Goal: Information Seeking & Learning: Learn about a topic

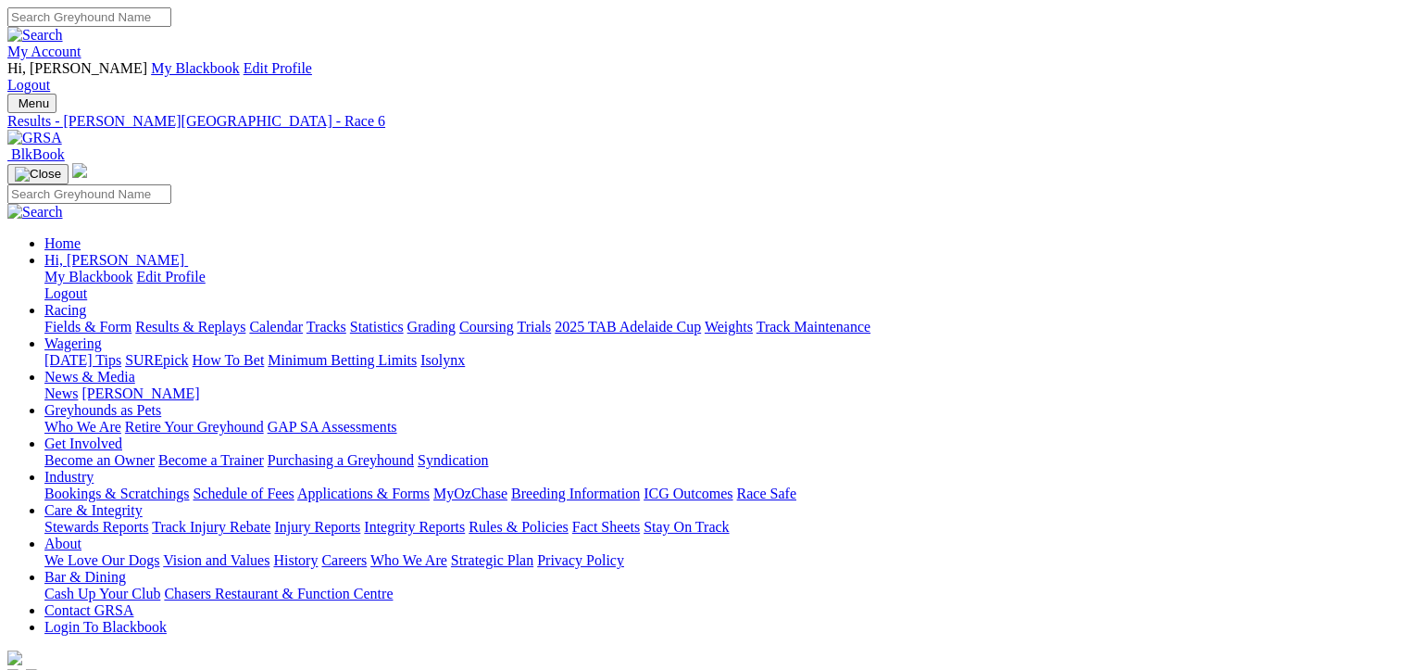
click at [87, 319] on link "Fields & Form" at bounding box center [87, 327] width 87 height 16
click at [81, 319] on link "Fields & Form" at bounding box center [87, 327] width 87 height 16
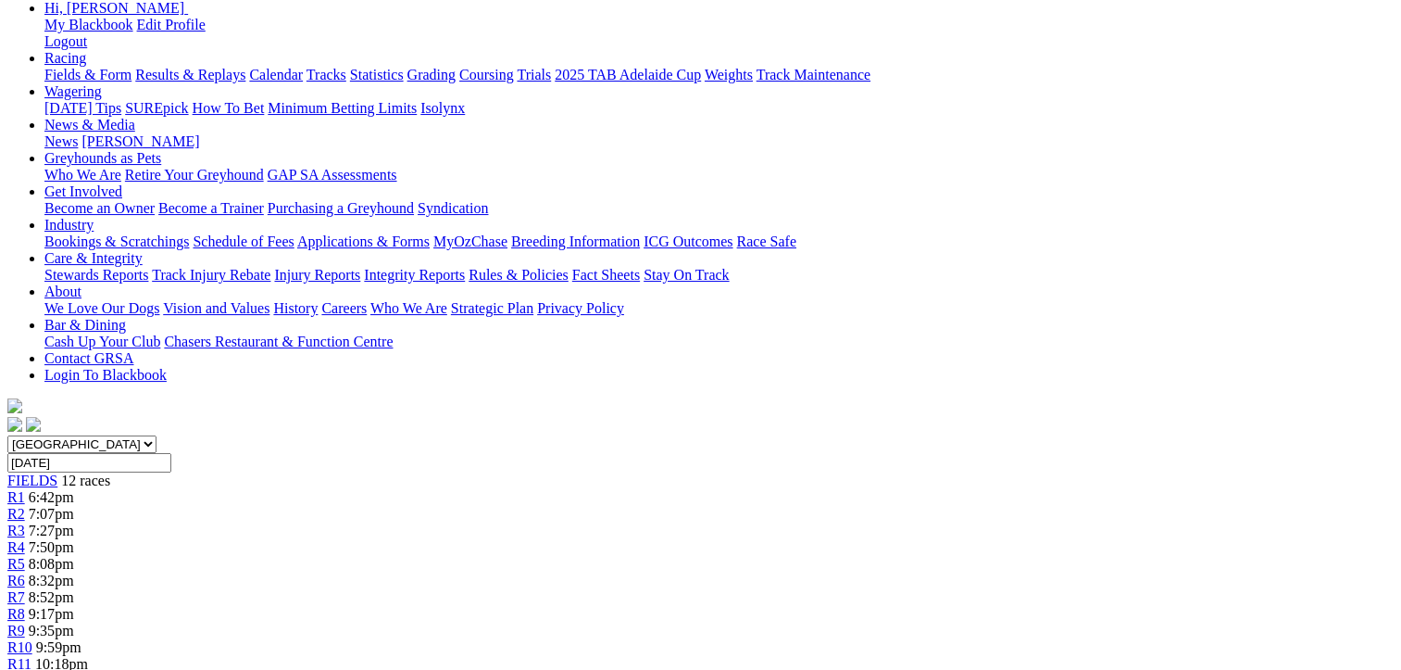
scroll to position [370, 0]
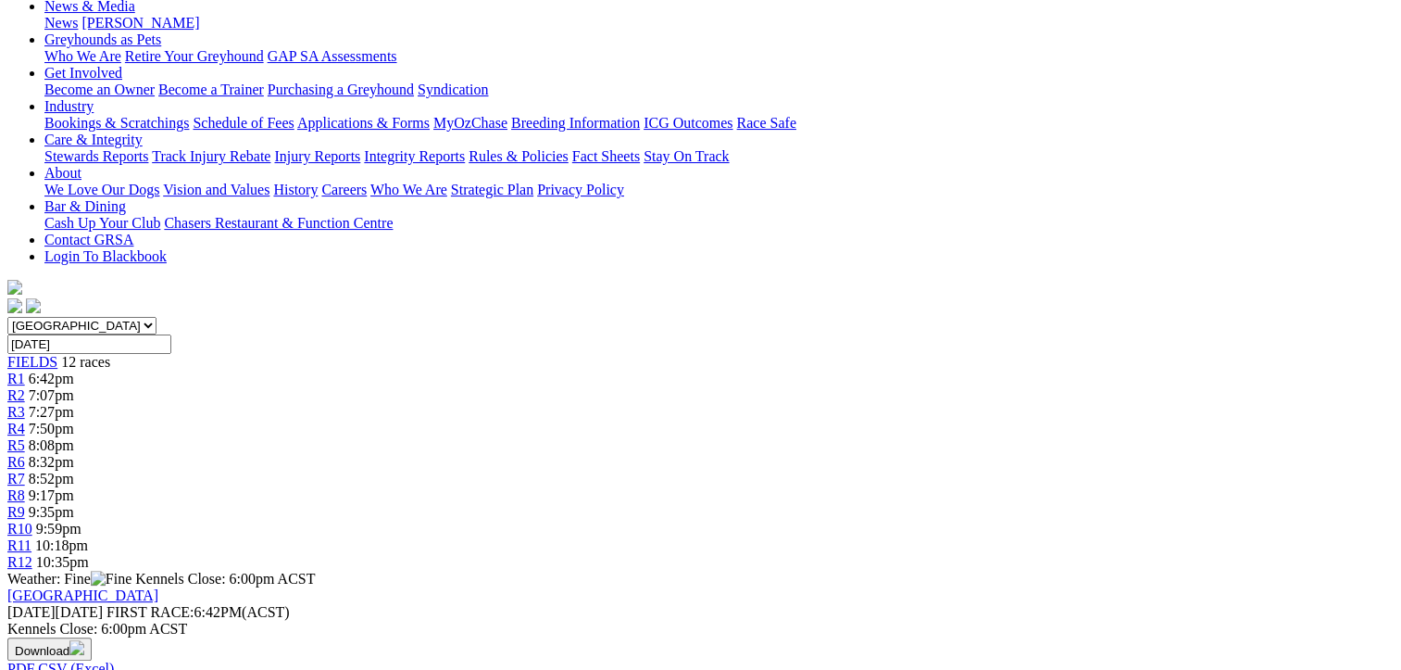
drag, startPoint x: 687, startPoint y: 457, endPoint x: 112, endPoint y: 228, distance: 619.0
drag, startPoint x: 112, startPoint y: 228, endPoint x: 357, endPoint y: 317, distance: 260.2
copy tbody "Binnaway Warrior Nicole Price 1241 30.66 $4.00 Trentino Tracie Price 1121 30.91…"
drag, startPoint x: 1294, startPoint y: 414, endPoint x: 727, endPoint y: 220, distance: 599.0
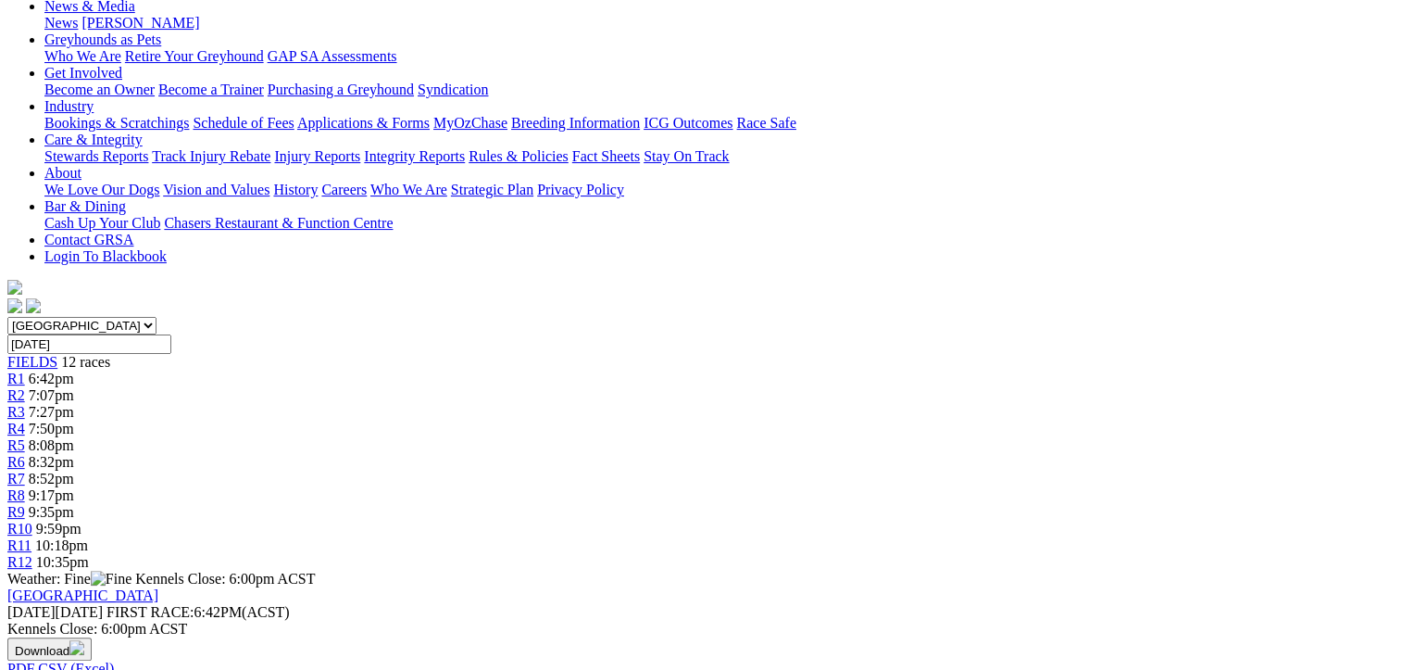
drag, startPoint x: 727, startPoint y: 220, endPoint x: 914, endPoint y: 319, distance: 211.3
copy tbody "Galactic Nemesis Lauren Harris 3121 30.64 $5.00 White Owl Vadim Roz 1113 30.55 …"
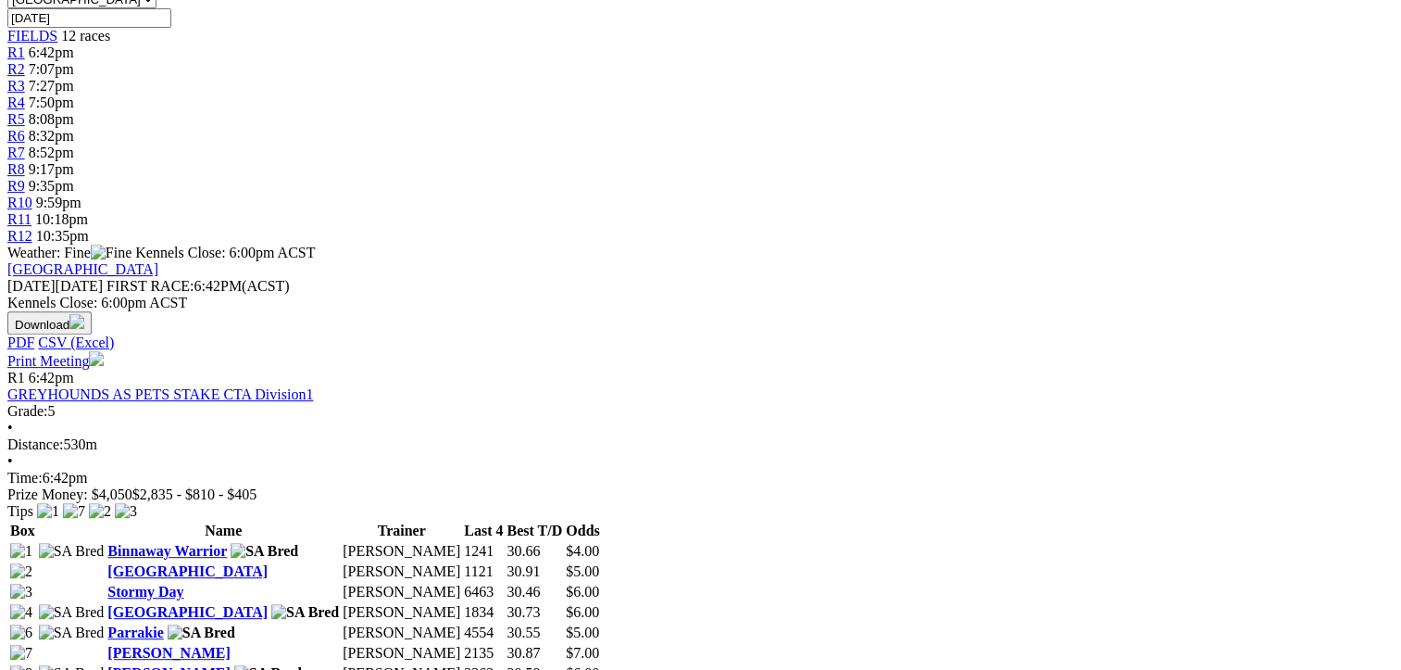
scroll to position [741, 0]
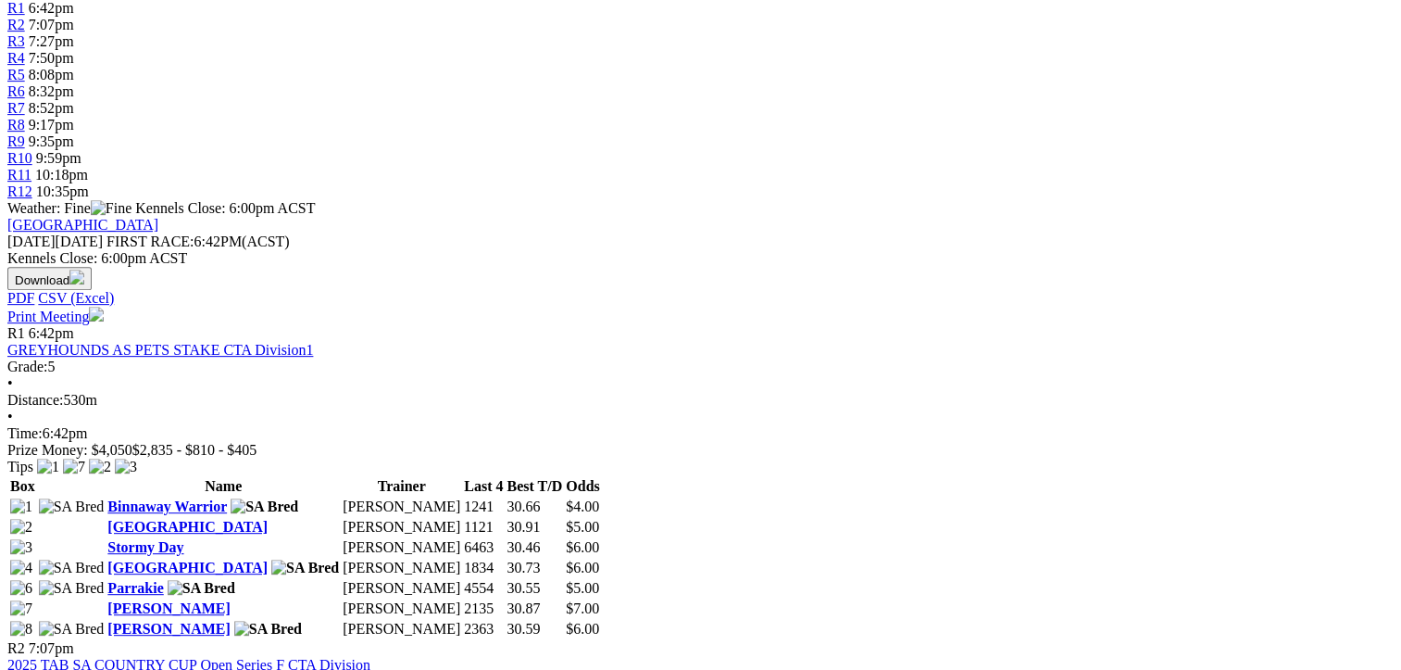
drag, startPoint x: 679, startPoint y: 560, endPoint x: 109, endPoint y: 328, distance: 615.2
drag, startPoint x: 109, startPoint y: 328, endPoint x: 377, endPoint y: 424, distance: 284.5
copy tbody "Oregon Janet Kim Johnstone 4424 34.90 $10.00 Canya Terry Matthew Lanigan 2558 N…"
drag, startPoint x: 1295, startPoint y: 592, endPoint x: 718, endPoint y: 333, distance: 632.2
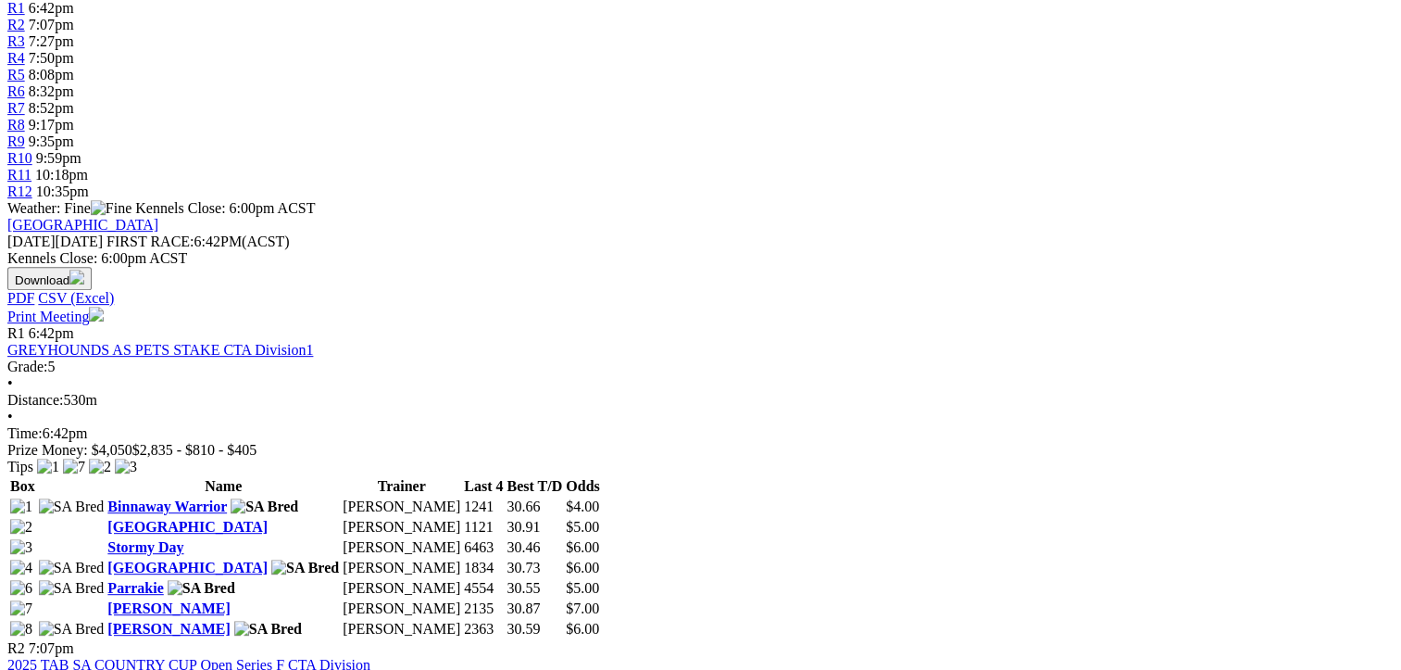
drag, startPoint x: 718, startPoint y: 333, endPoint x: 859, endPoint y: 416, distance: 163.9
copy tbody "Moscow Chick Ross Smith 4316 43.07 $12.00 Springvale Bray Gavin Harris 1331 42.…"
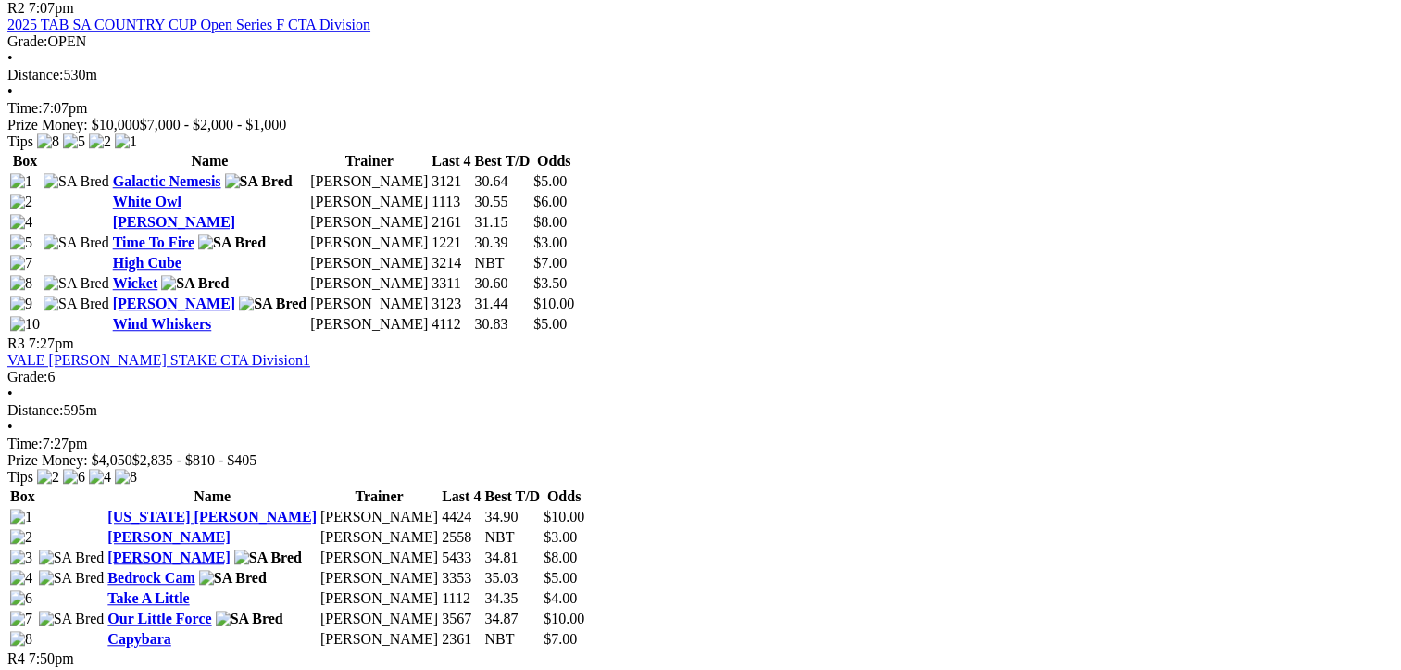
scroll to position [1389, 0]
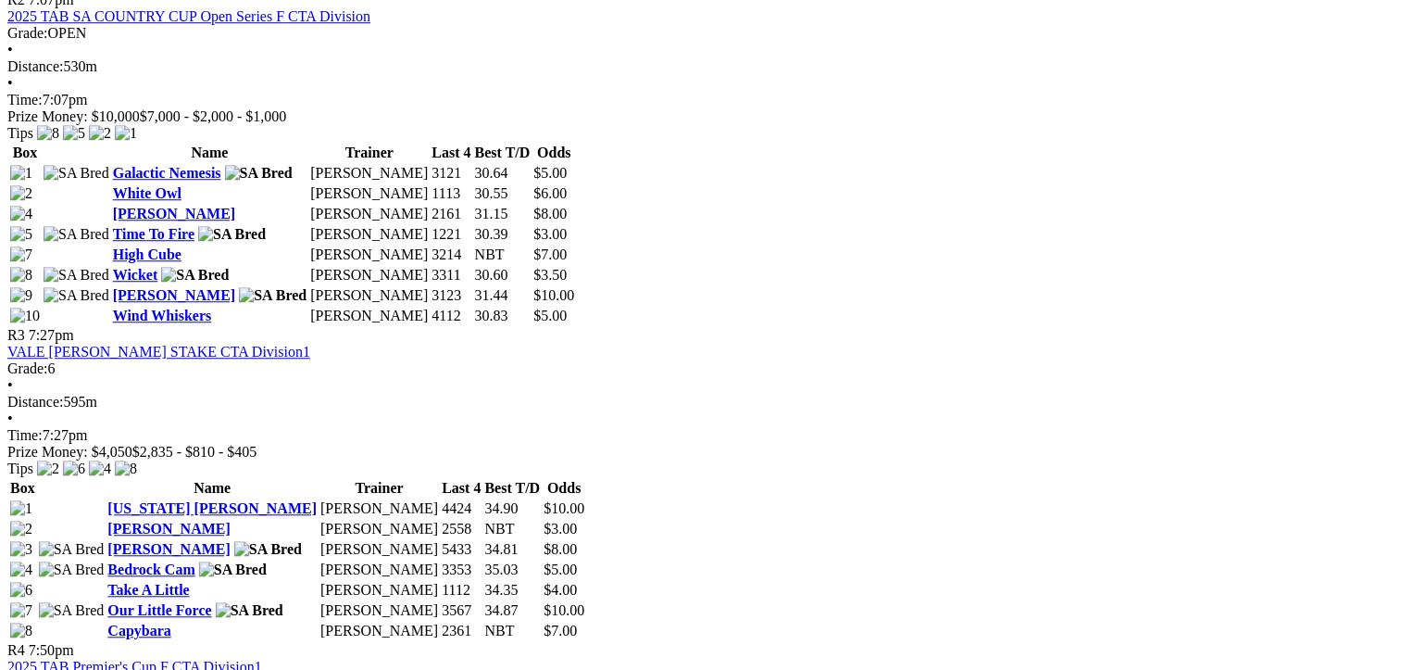
drag, startPoint x: 676, startPoint y: 495, endPoint x: 108, endPoint y: 219, distance: 631.3
drag, startPoint x: 108, startPoint y: 219, endPoint x: 334, endPoint y: 306, distance: 242.2
copy tbody "Reality Is Cameron Forshaw 3513 30.51 $6.50 Dolan Jason Dolan 4223 30.47 $13.00…"
drag, startPoint x: 1295, startPoint y: 455, endPoint x: 718, endPoint y: 223, distance: 621.7
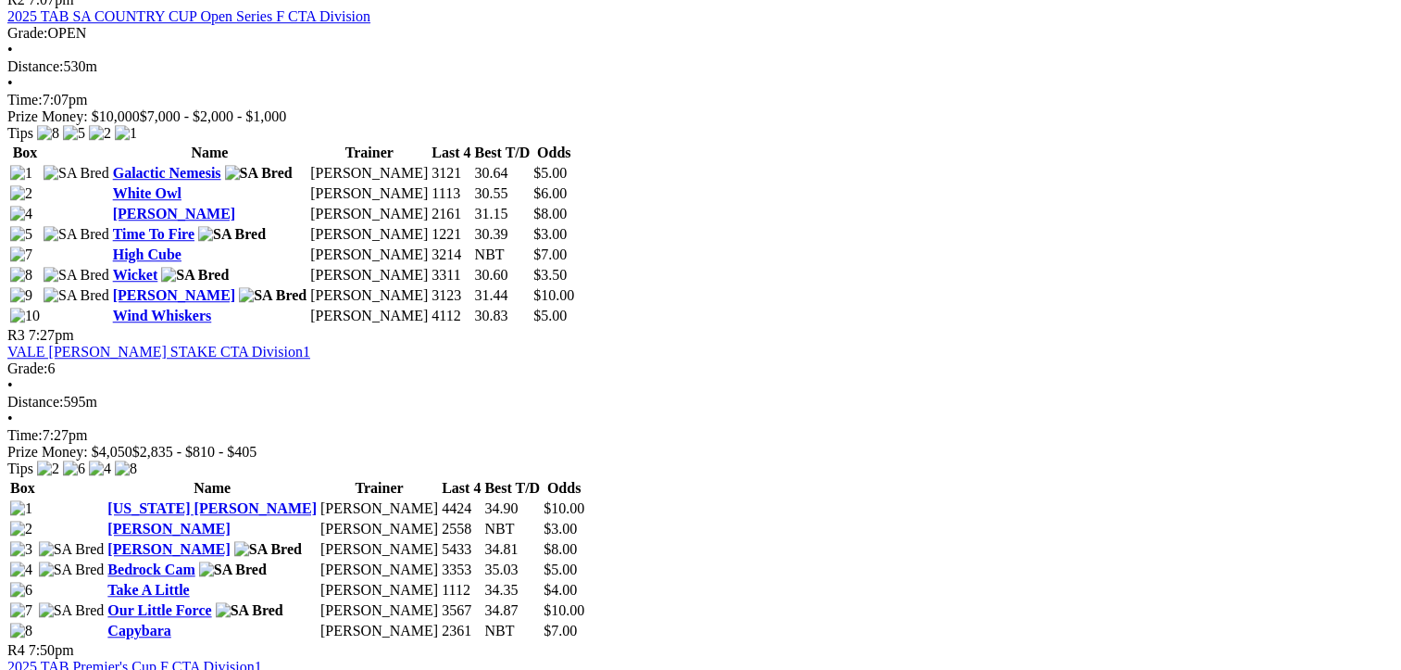
copy tbody "Fantastic Spike Liz Chegia 1116 30.25 $5.00 Fear The Dragon Ben Rawlings 1314 3…"
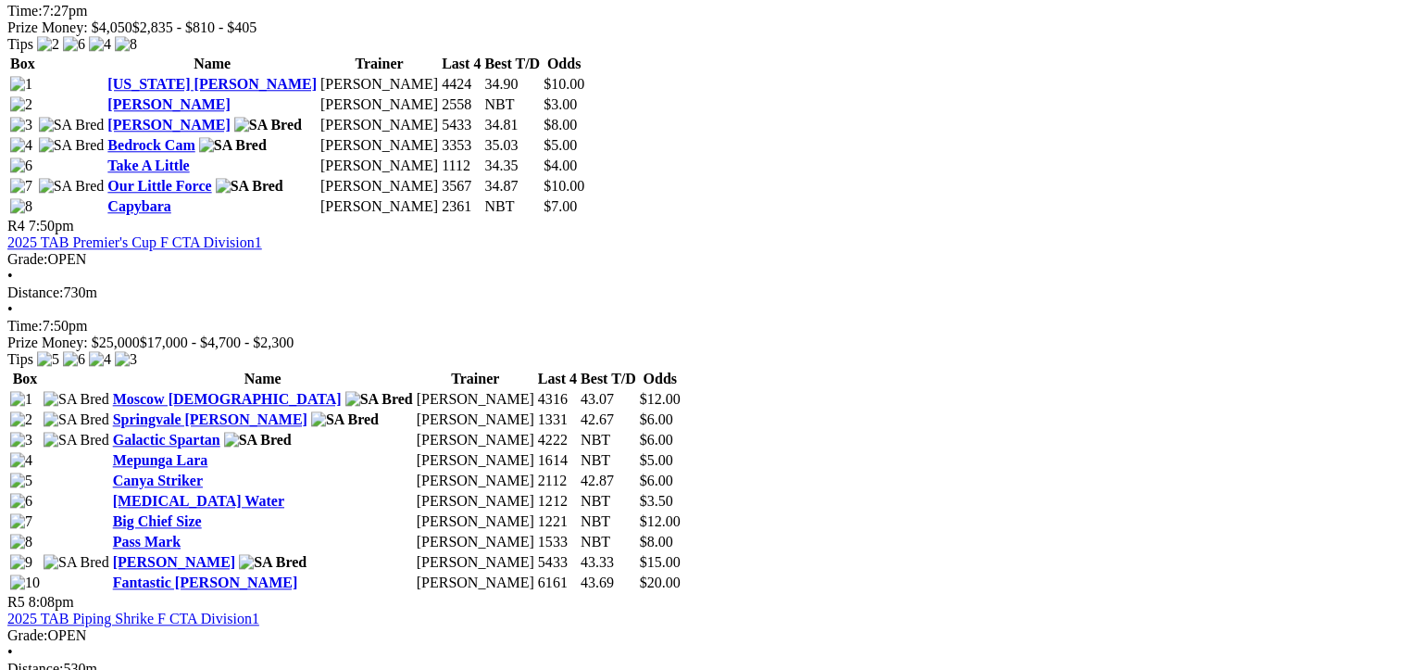
scroll to position [1852, 0]
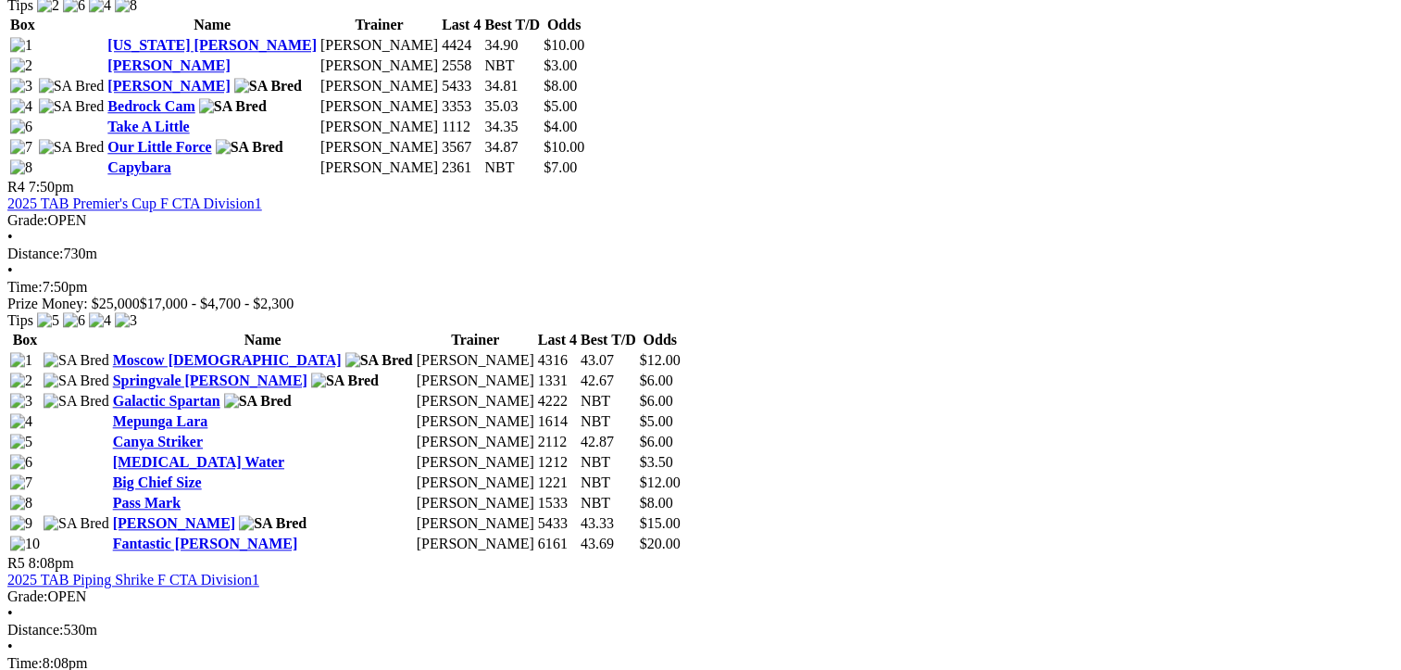
drag, startPoint x: 684, startPoint y: 575, endPoint x: 101, endPoint y: 311, distance: 639.6
copy tbody "Dashing Slay Gavin Harris 2231 29.98 $4.00 Mepunga Reward Jeffrey Britton 4151 …"
drag, startPoint x: 1294, startPoint y: 576, endPoint x: 725, endPoint y: 311, distance: 627.3
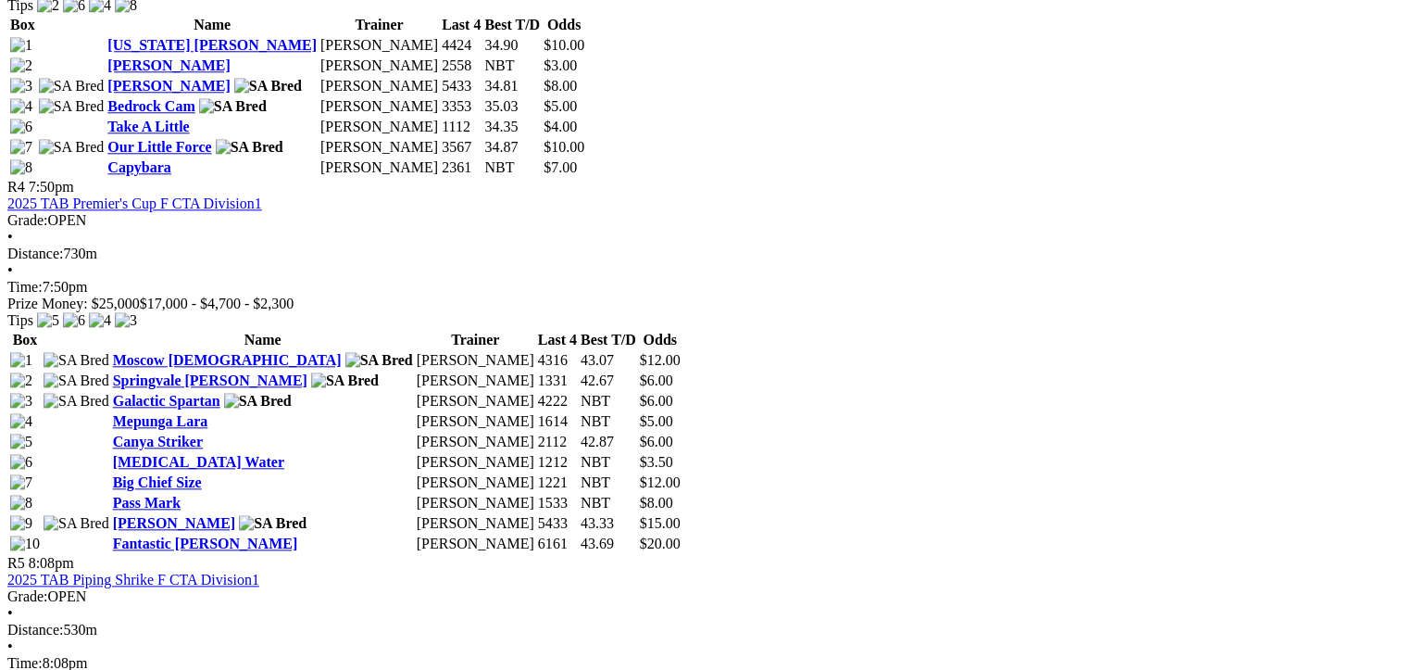
drag, startPoint x: 725, startPoint y: 311, endPoint x: 930, endPoint y: 405, distance: 225.0
copy tbody "Nod Feeny Paul Fagan 4344 NBT $8.10 Buffy's No Angel Jason Dolan 3351 30.93 $3.…"
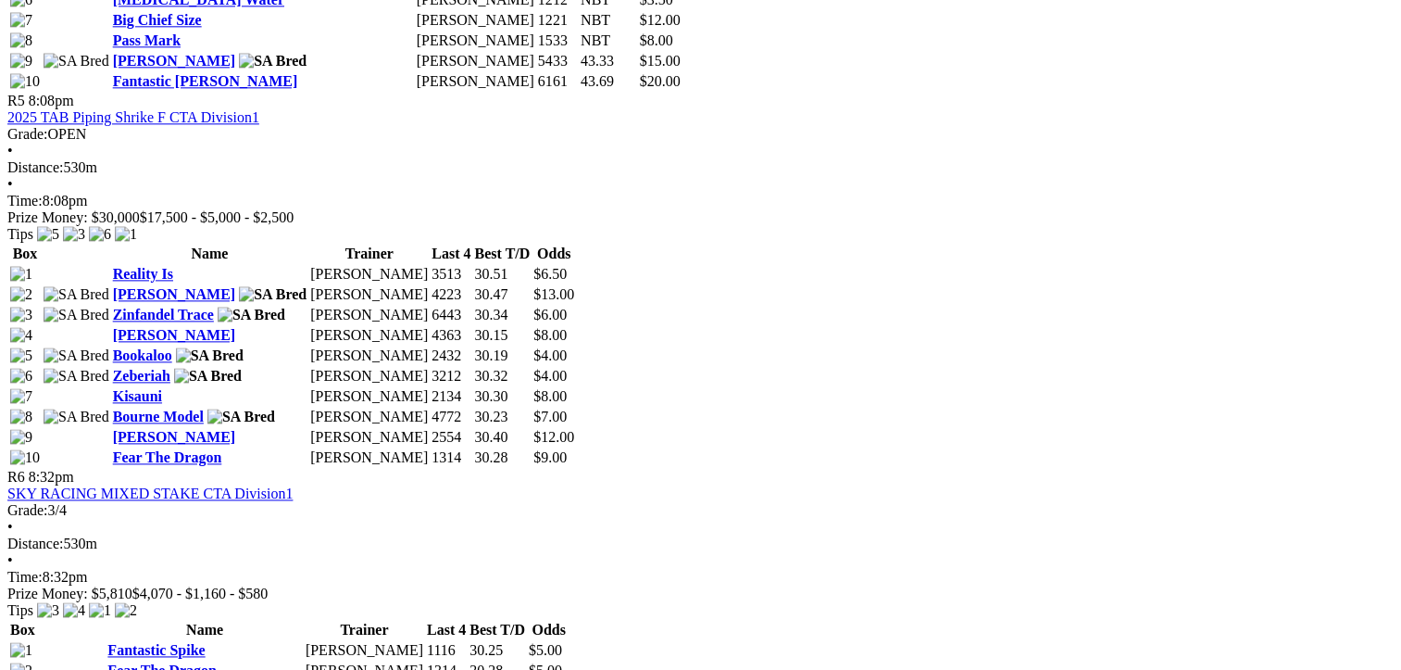
scroll to position [2315, 0]
drag, startPoint x: 681, startPoint y: 583, endPoint x: 97, endPoint y: 398, distance: 611.9
drag, startPoint x: 97, startPoint y: 398, endPoint x: 284, endPoint y: 476, distance: 202.6
copy tbody "Hartley Bale Ed Kowalewski 2631 30.81 $4.00 Okay Boomer Kim Johnstone 6512 30.6…"
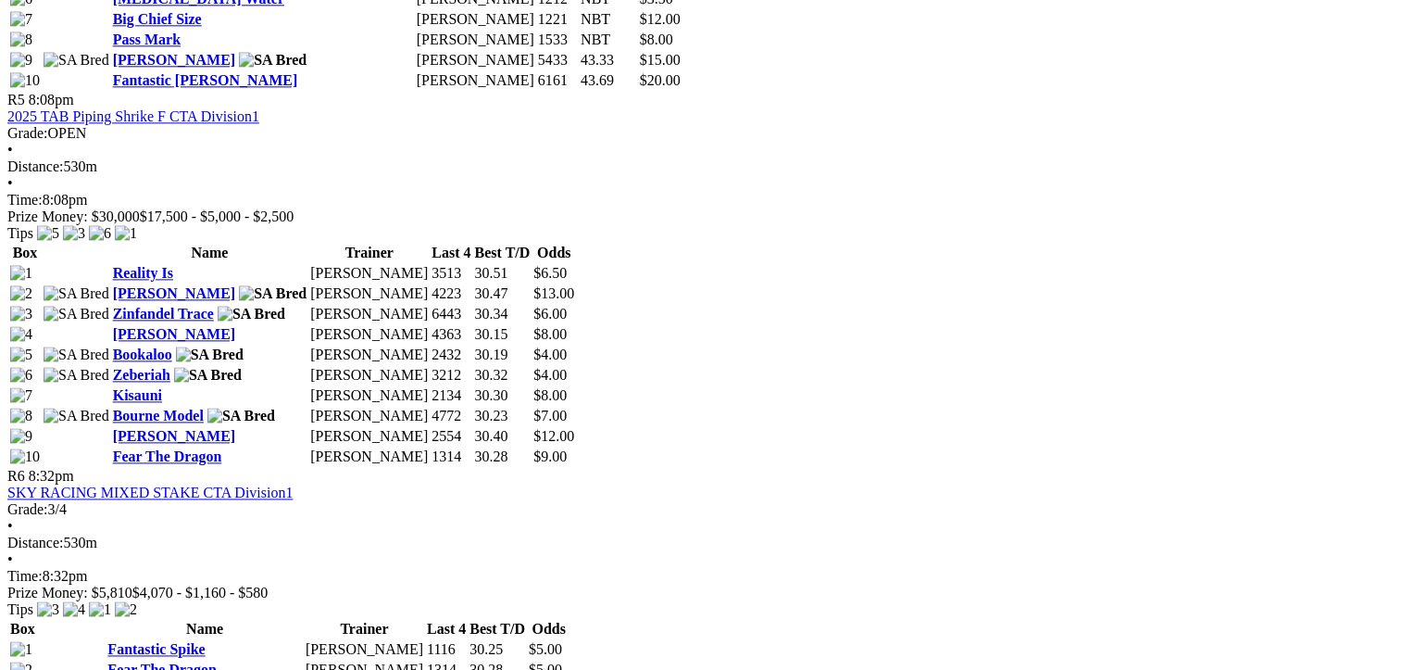
drag, startPoint x: 1296, startPoint y: 542, endPoint x: 730, endPoint y: 388, distance: 586.4
drag, startPoint x: 1300, startPoint y: 533, endPoint x: 726, endPoint y: 395, distance: 590.6
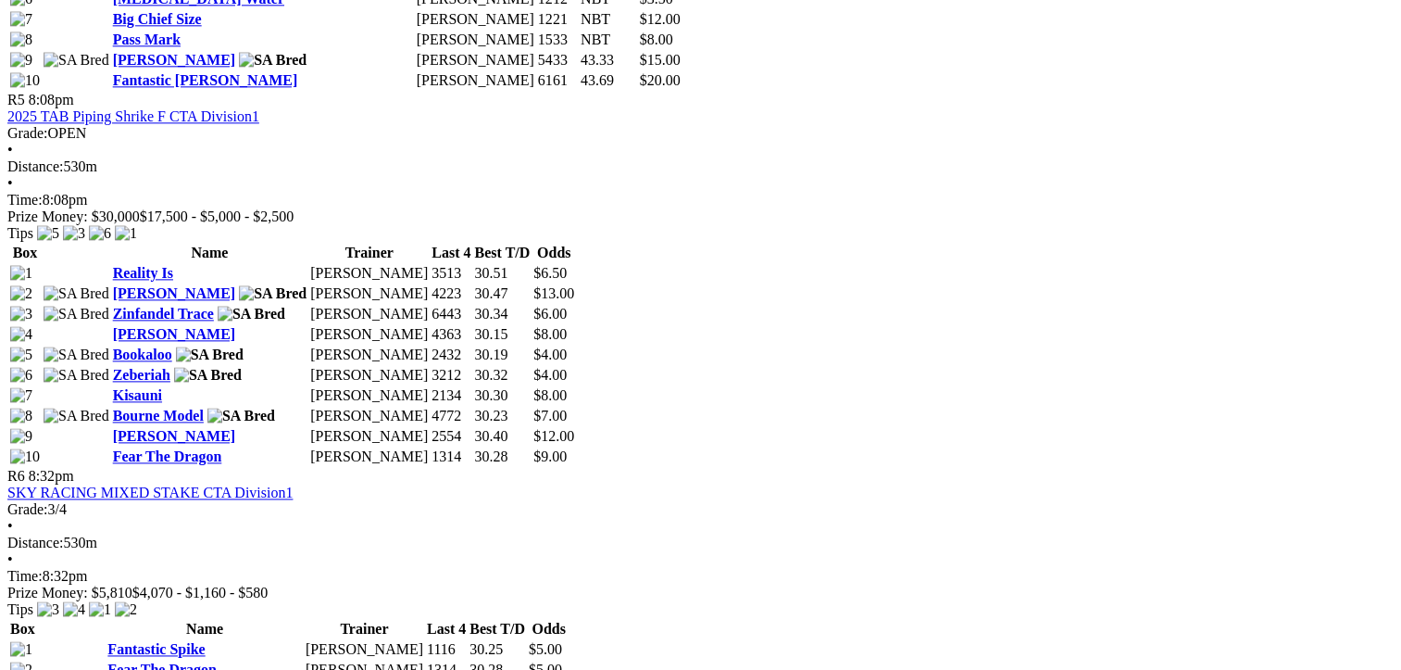
drag, startPoint x: 726, startPoint y: 395, endPoint x: 928, endPoint y: 444, distance: 207.8
copy tbody "Fast Knockdown Matthew Lanigan 3132 NBT $8.00 Sir Dodge Lauren Harris 2554 34.2…"
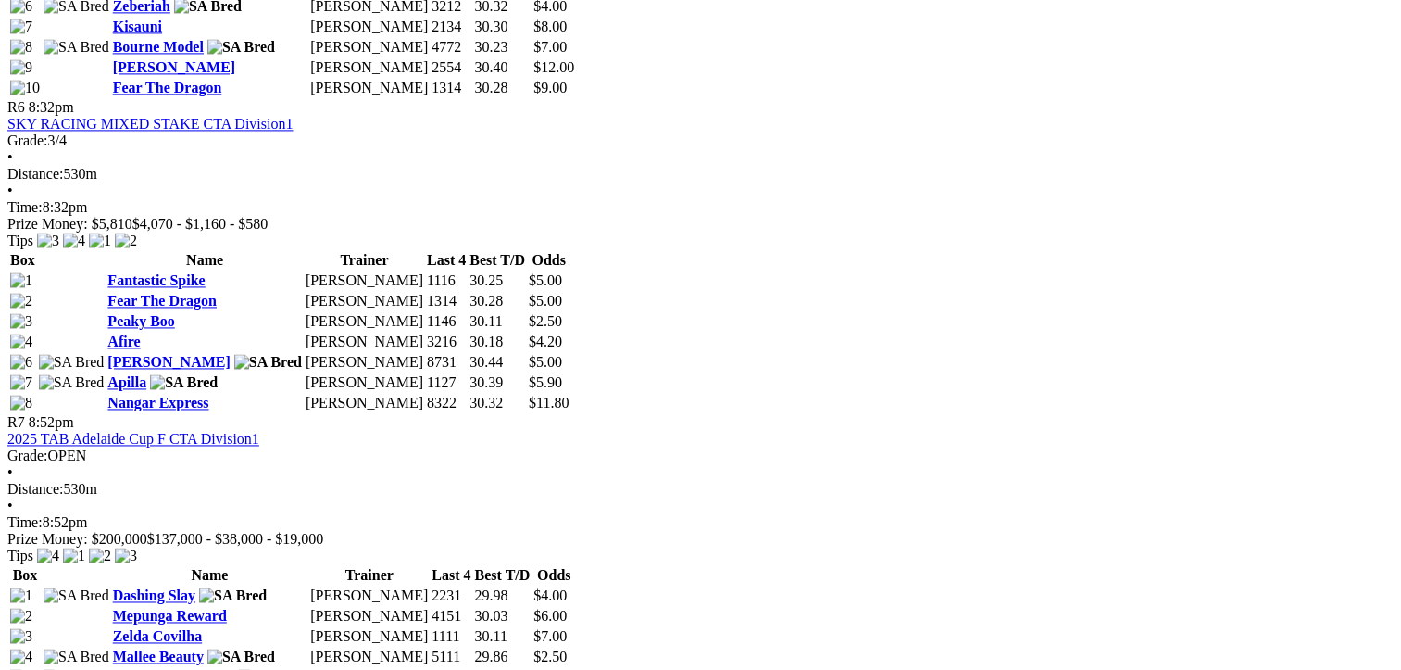
scroll to position [2779, 0]
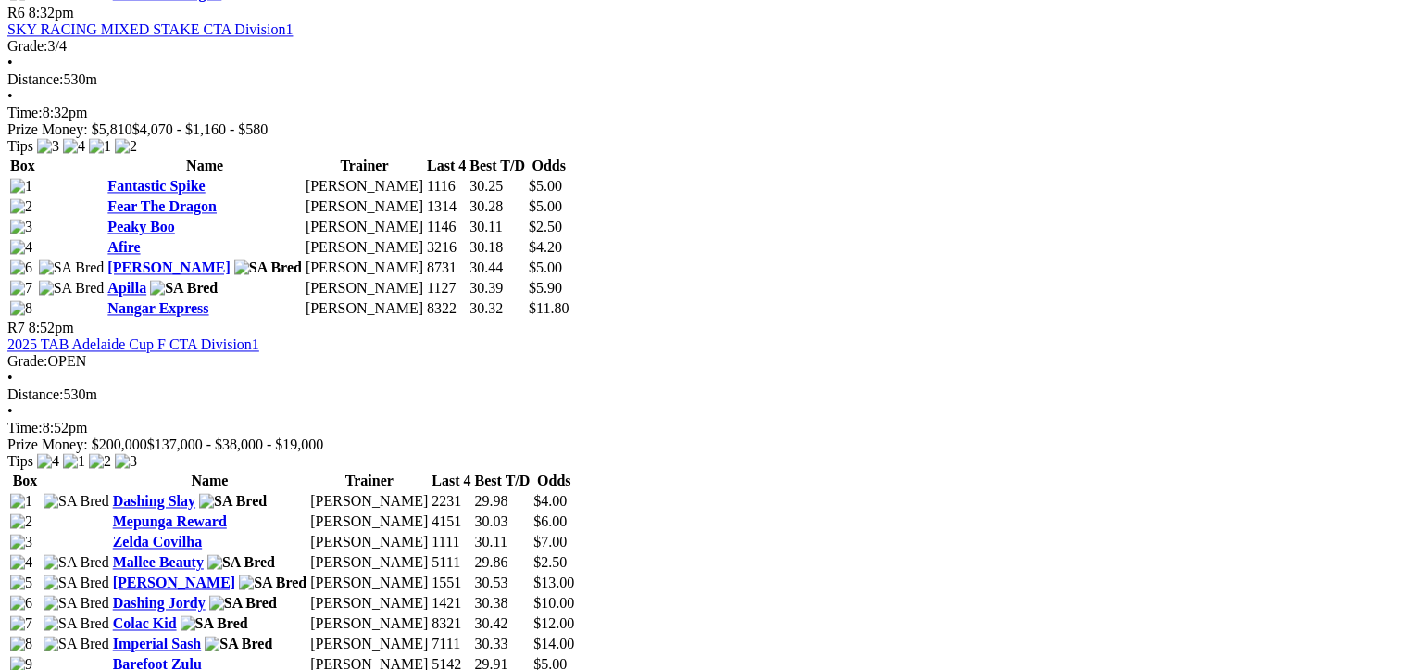
drag, startPoint x: 678, startPoint y: 545, endPoint x: 101, endPoint y: 363, distance: 604.9
drag, startPoint x: 101, startPoint y: 363, endPoint x: 333, endPoint y: 419, distance: 239.0
drag, startPoint x: 1296, startPoint y: 547, endPoint x: 725, endPoint y: 359, distance: 600.7
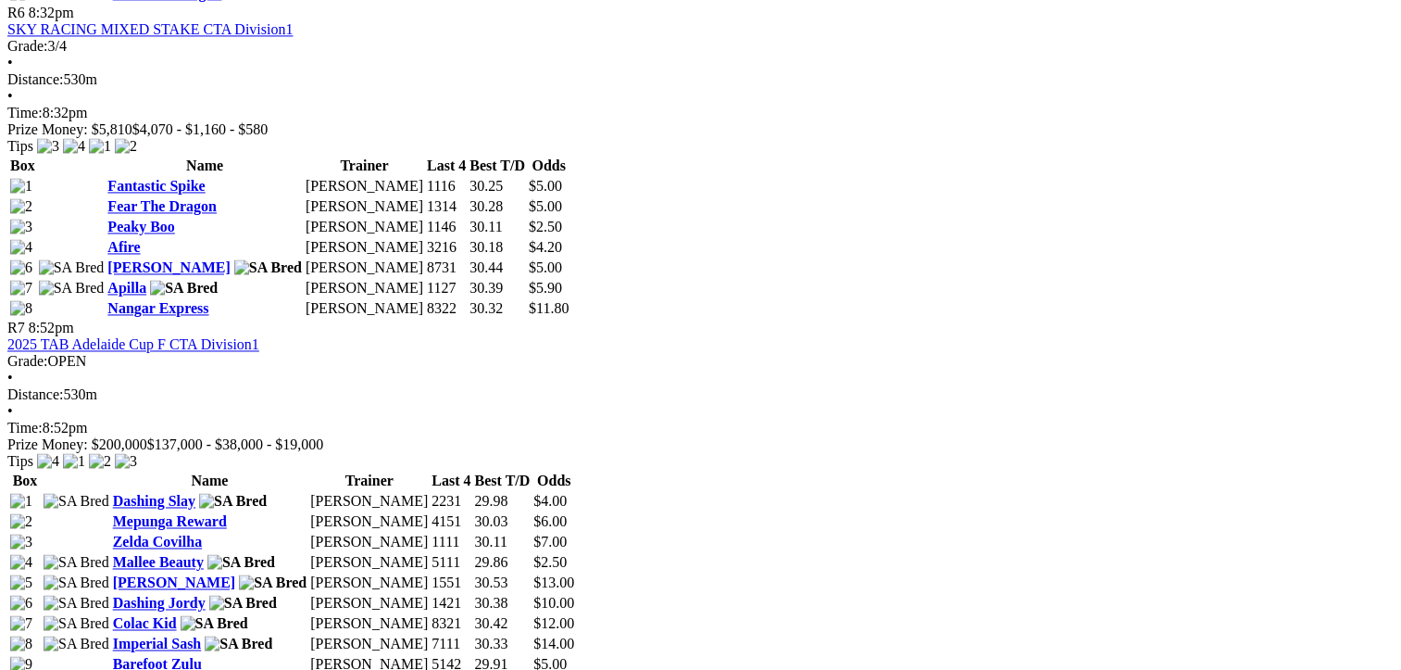
drag, startPoint x: 725, startPoint y: 359, endPoint x: 905, endPoint y: 450, distance: 201.3
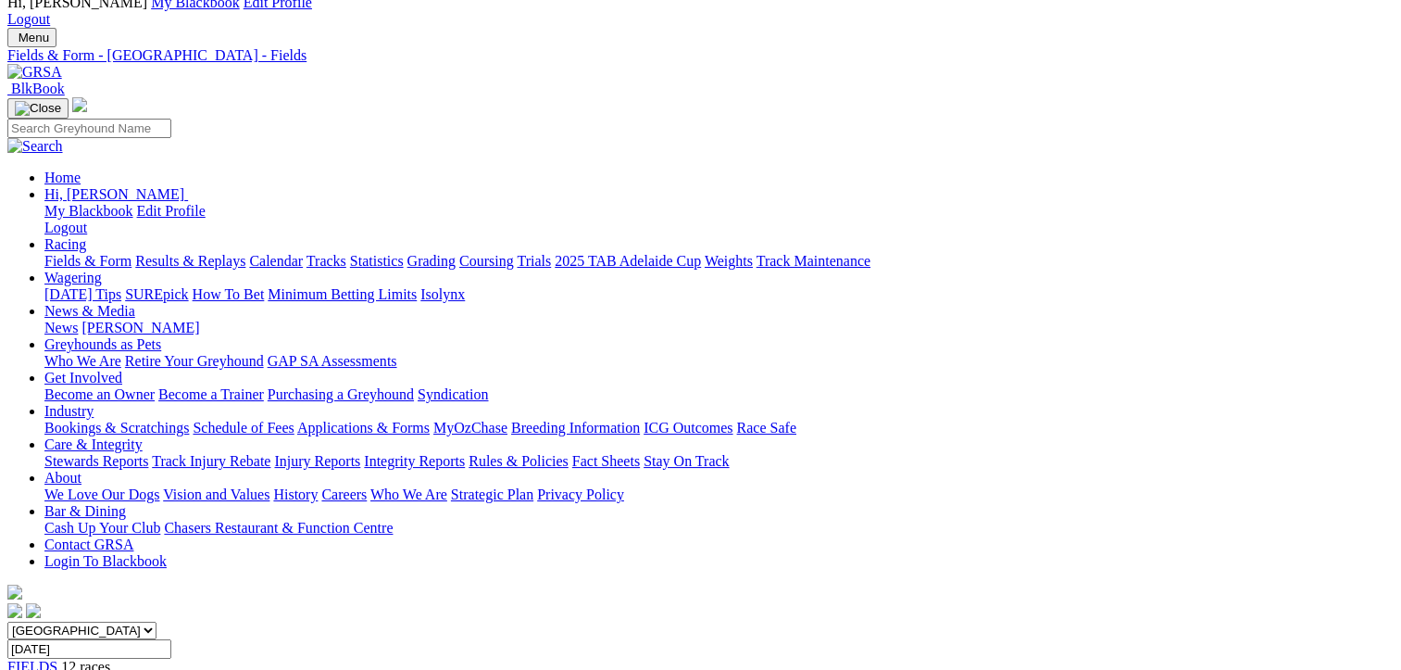
scroll to position [0, 0]
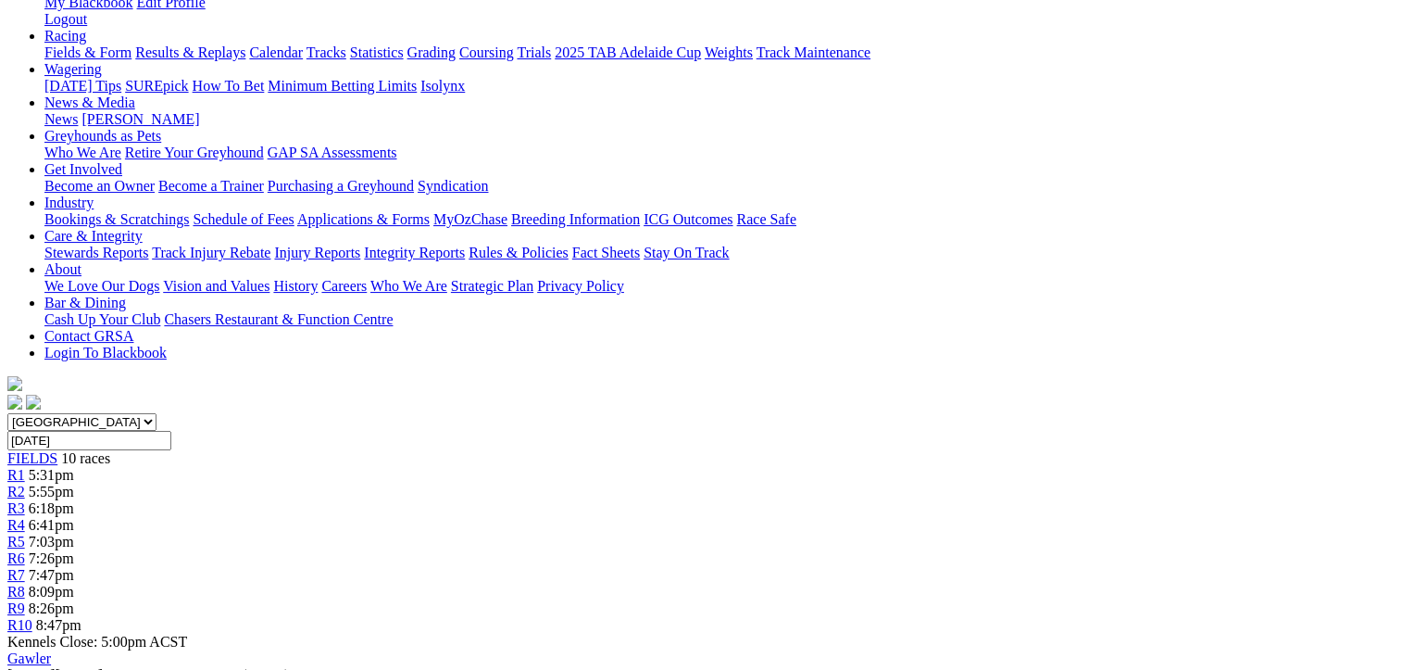
scroll to position [278, 0]
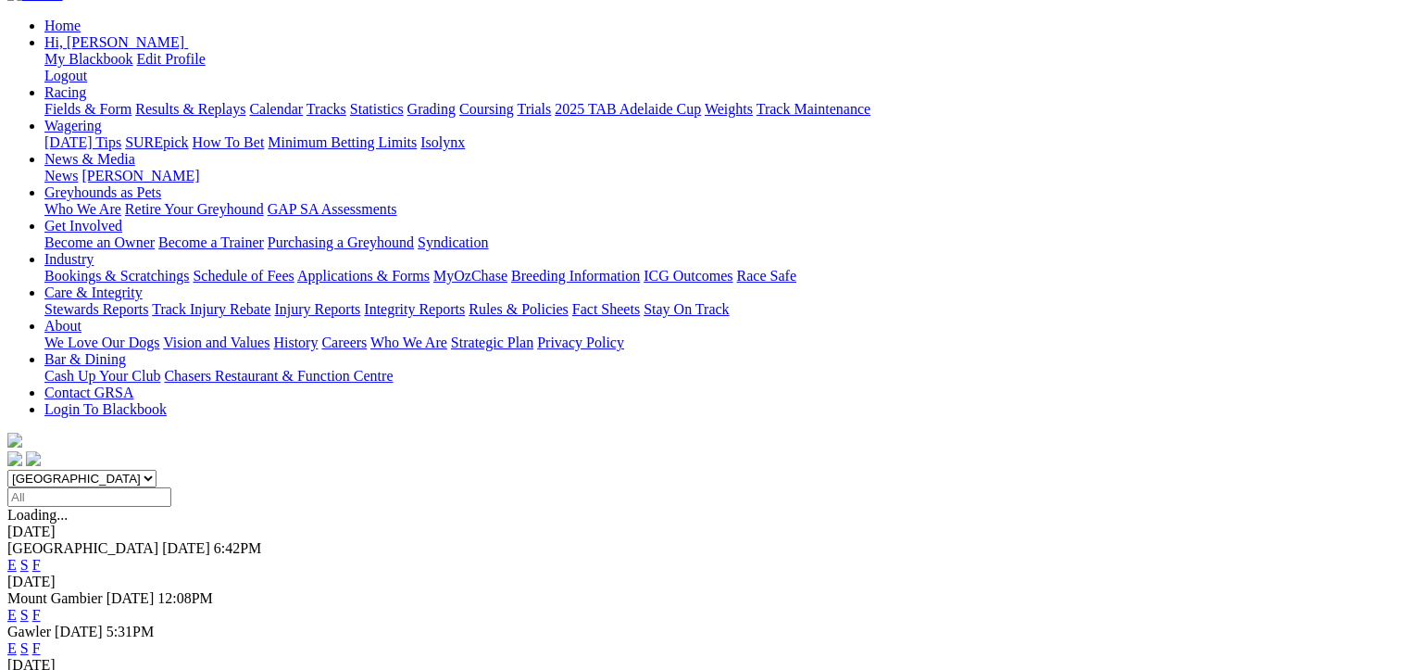
scroll to position [278, 0]
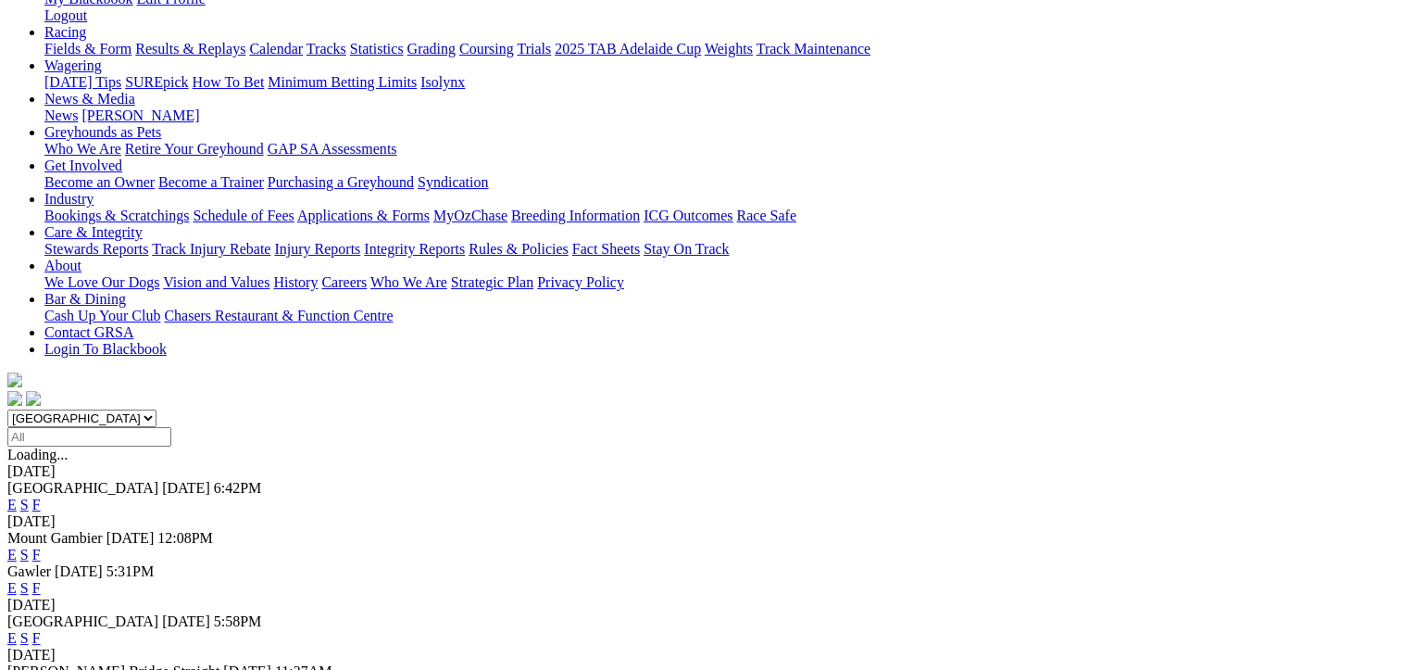
click at [41, 630] on link "F" at bounding box center [36, 638] width 8 height 16
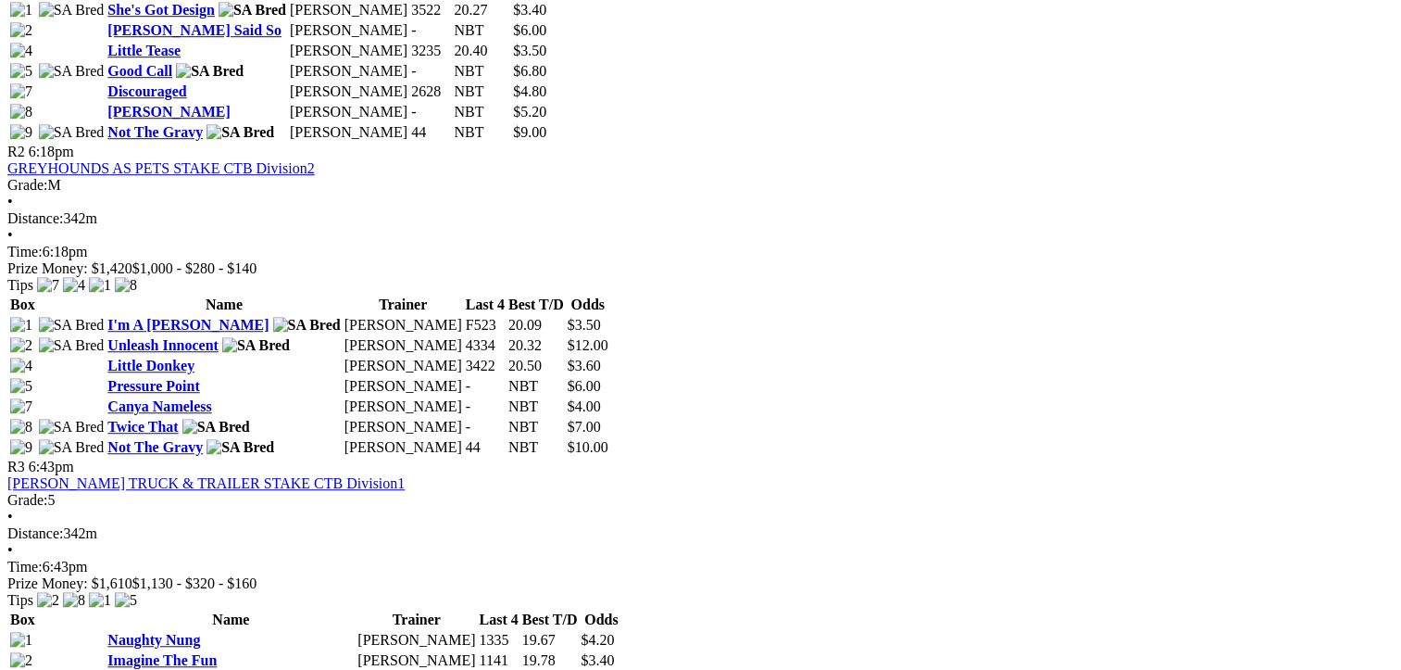
scroll to position [1852, 0]
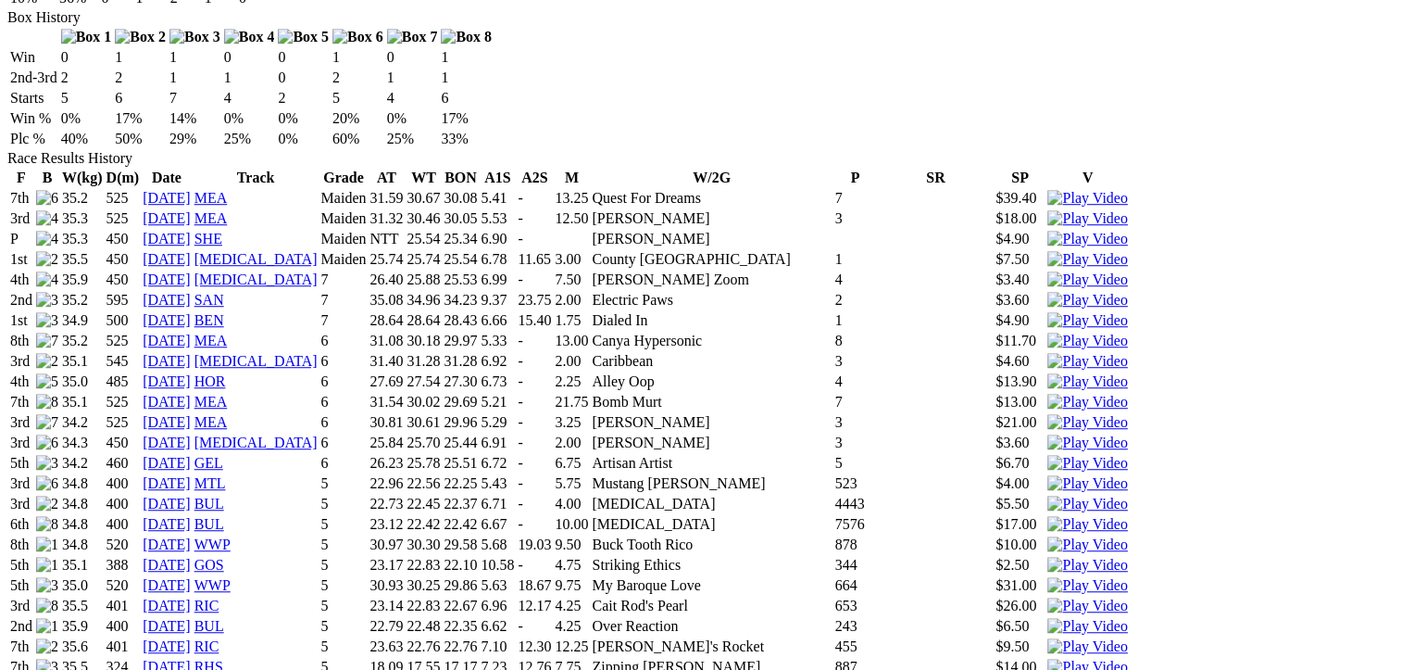
scroll to position [1297, 0]
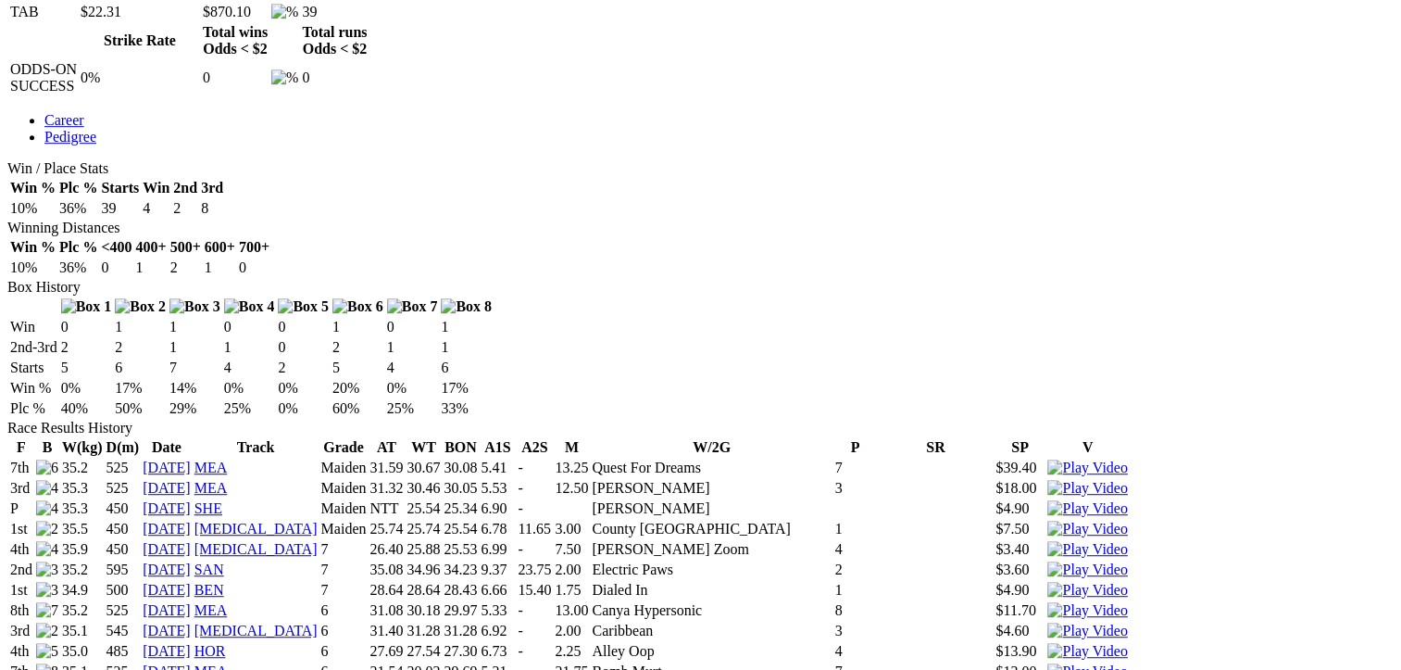
scroll to position [926, 0]
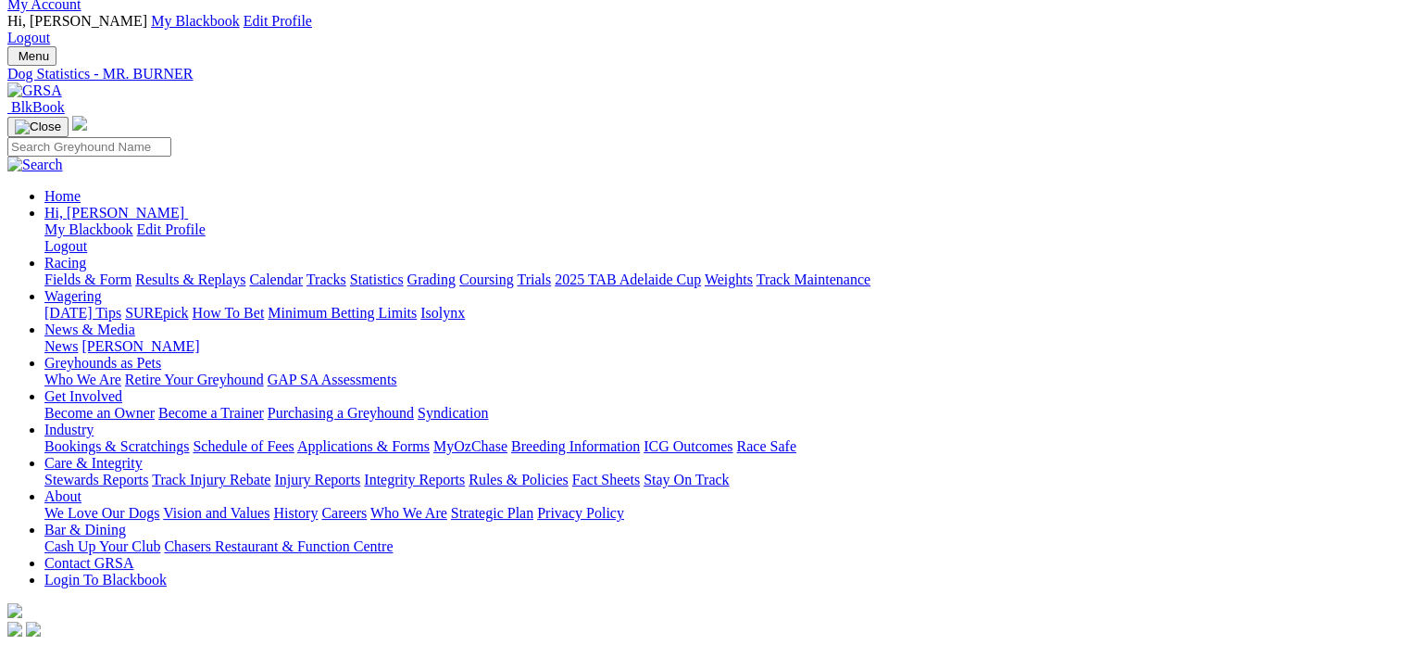
scroll to position [0, 0]
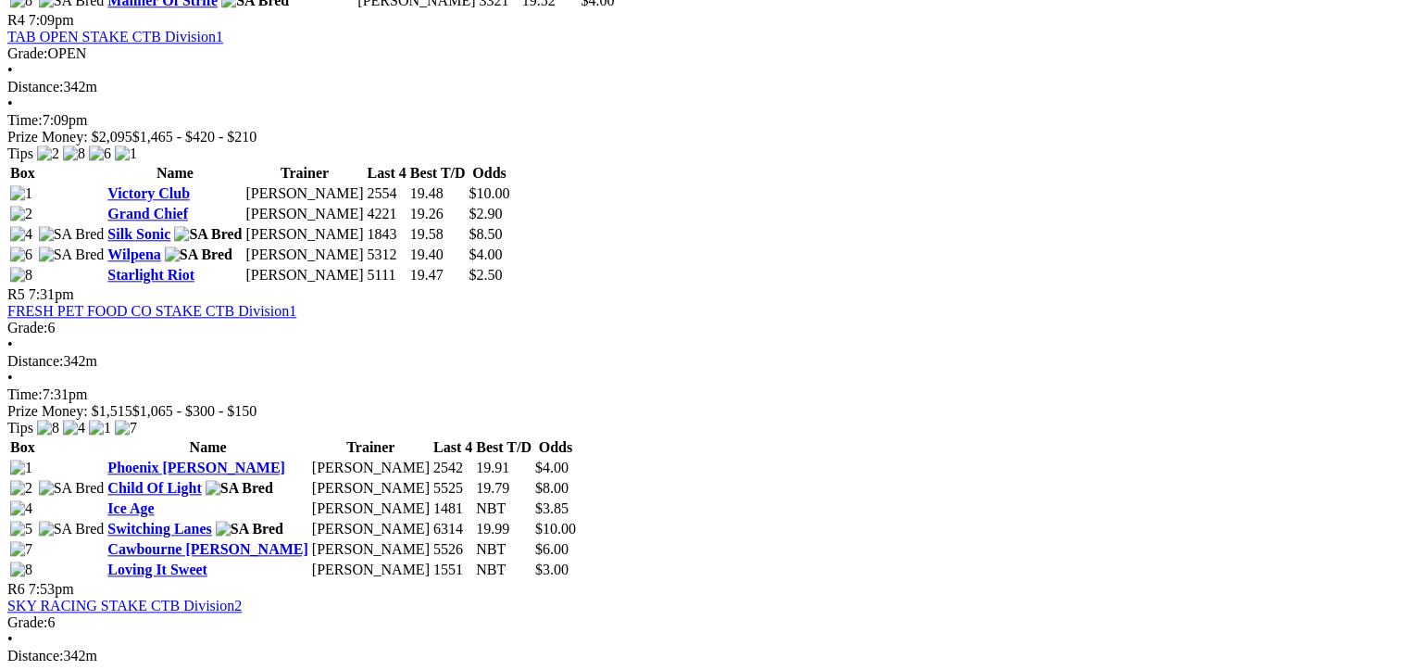
scroll to position [2038, 0]
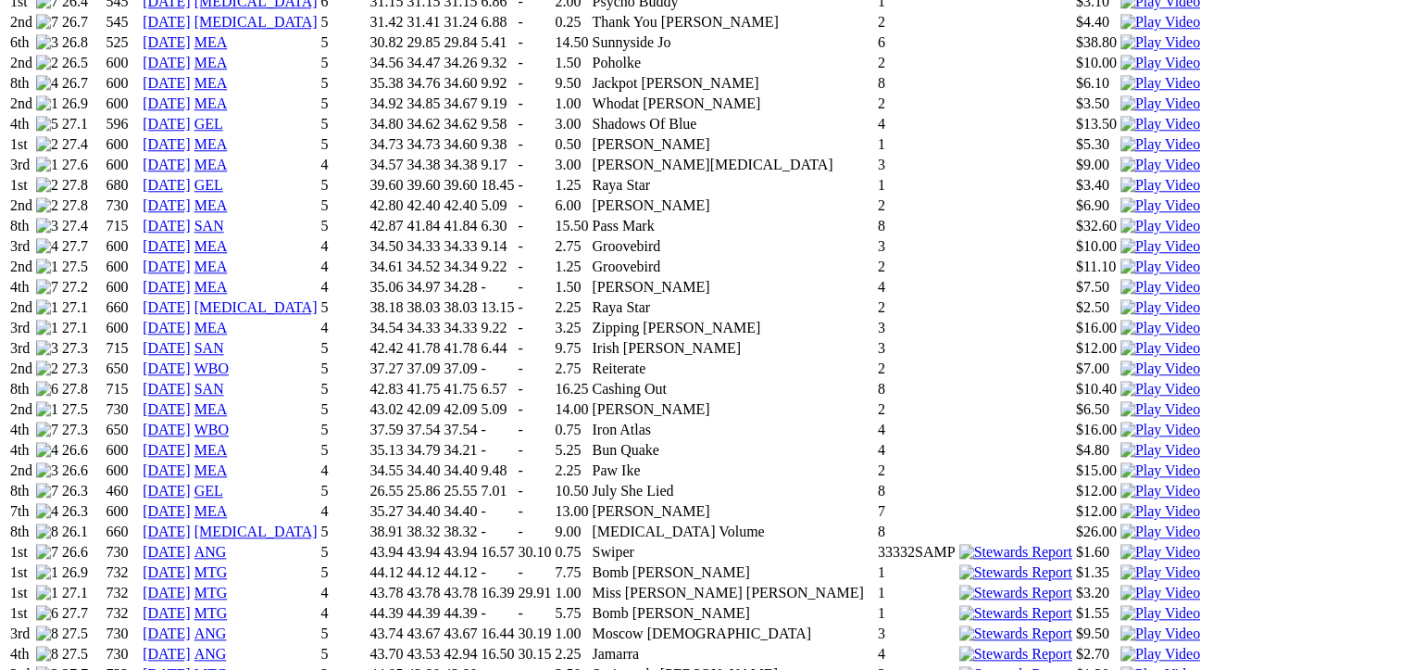
scroll to position [2130, 0]
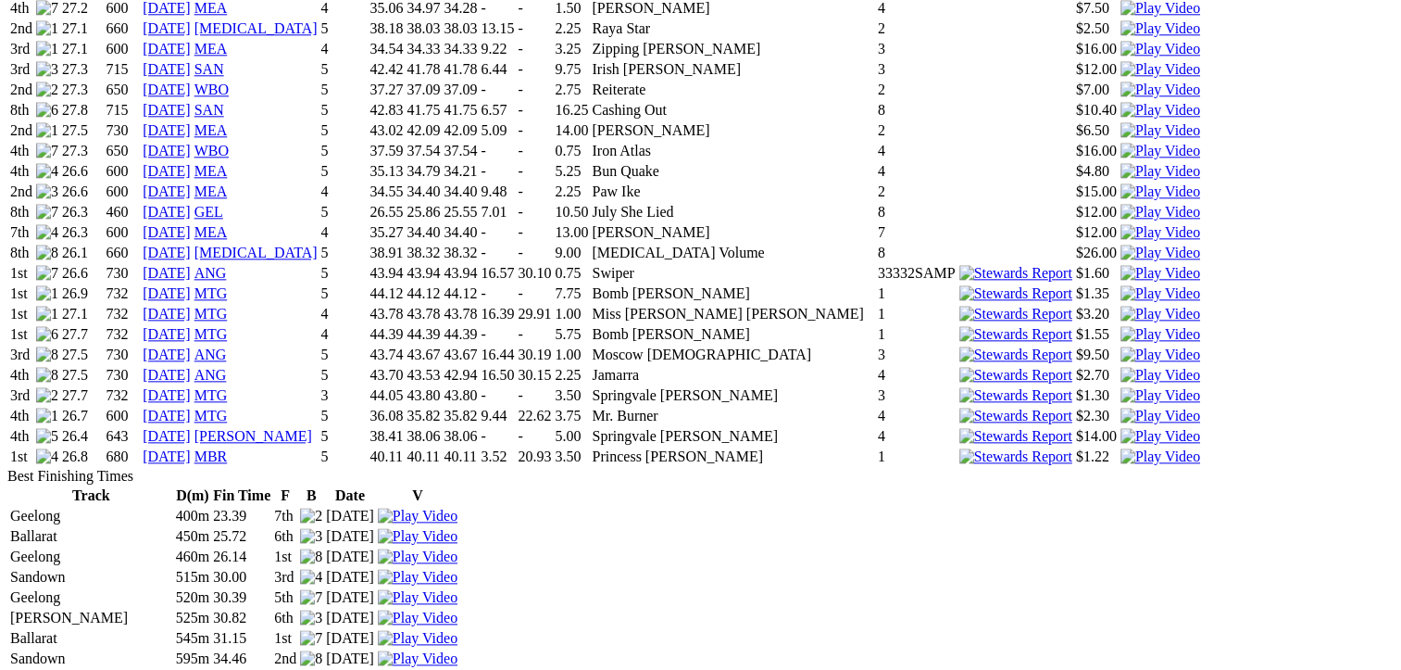
click at [1121, 408] on img at bounding box center [1161, 416] width 80 height 17
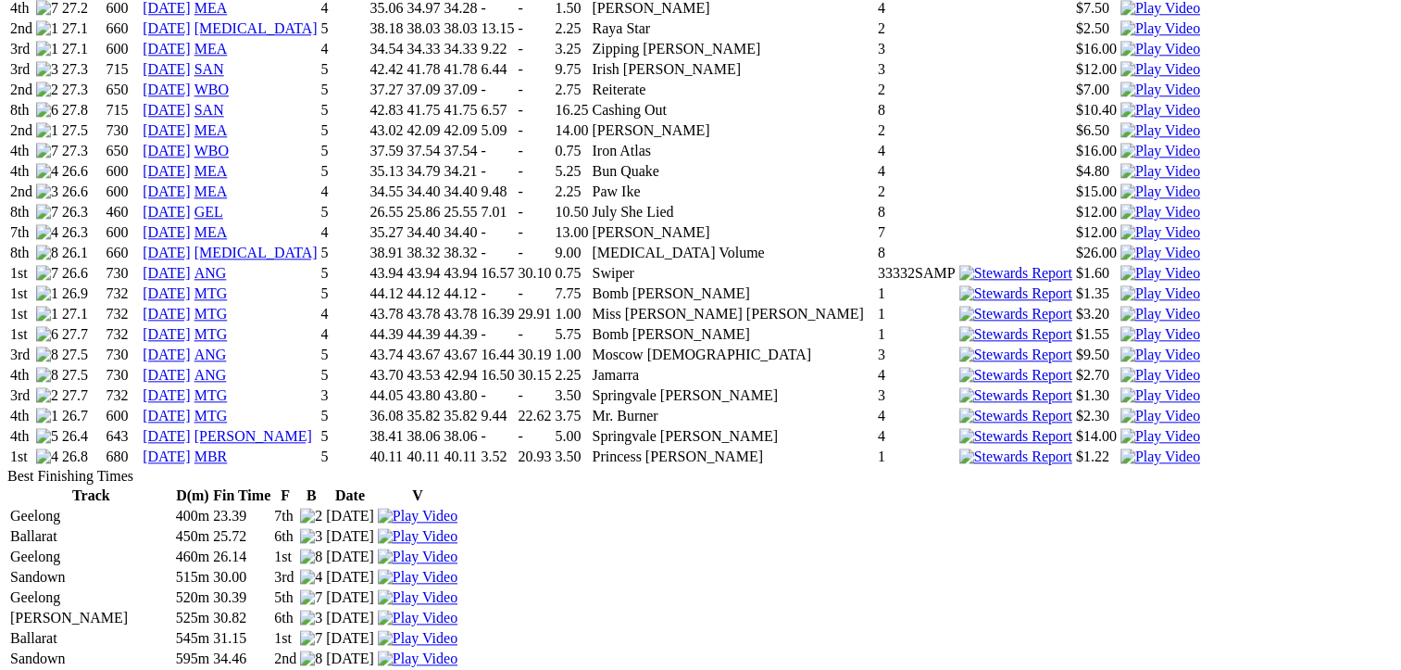
click at [1121, 428] on img at bounding box center [1161, 436] width 80 height 17
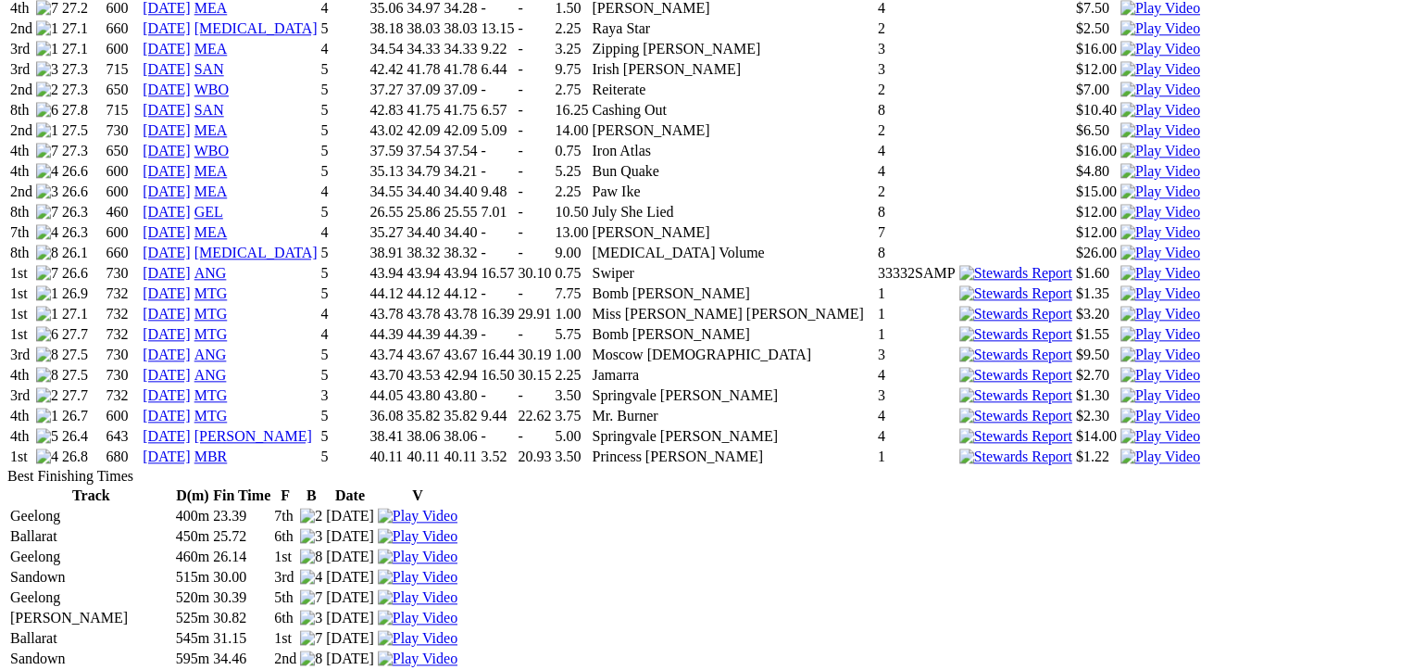
click at [1121, 448] on img at bounding box center [1161, 456] width 80 height 17
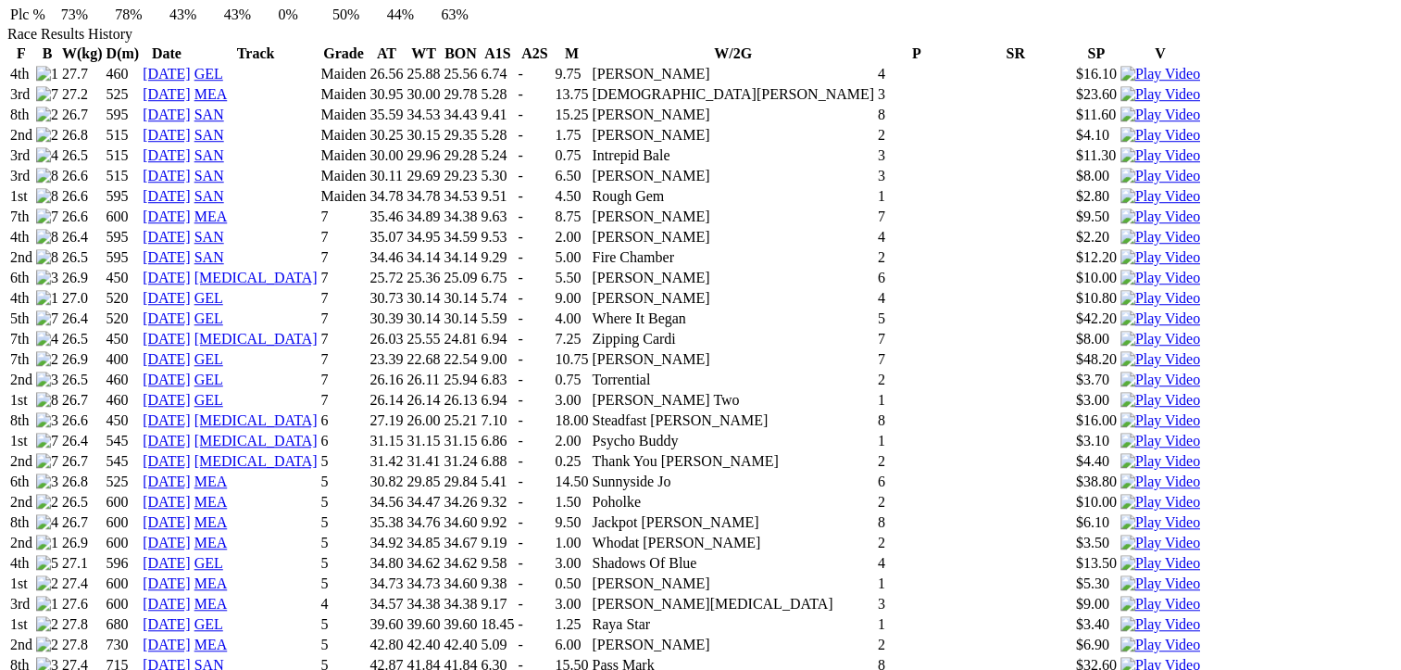
scroll to position [1389, 0]
